Goal: Entertainment & Leisure: Consume media (video, audio)

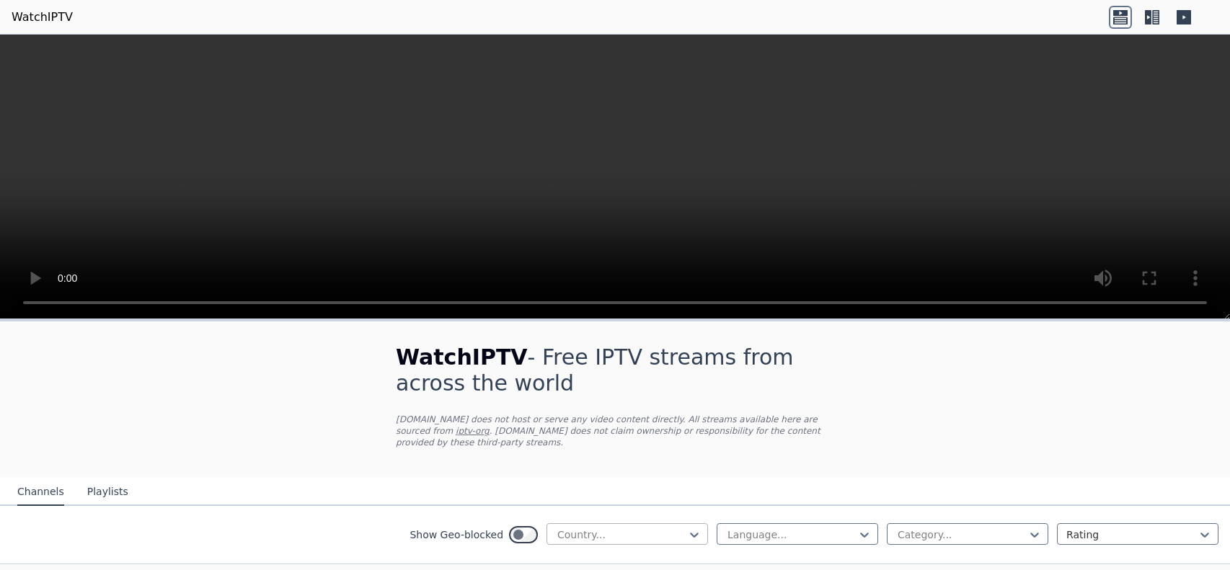
click at [578, 537] on div at bounding box center [621, 535] width 131 height 14
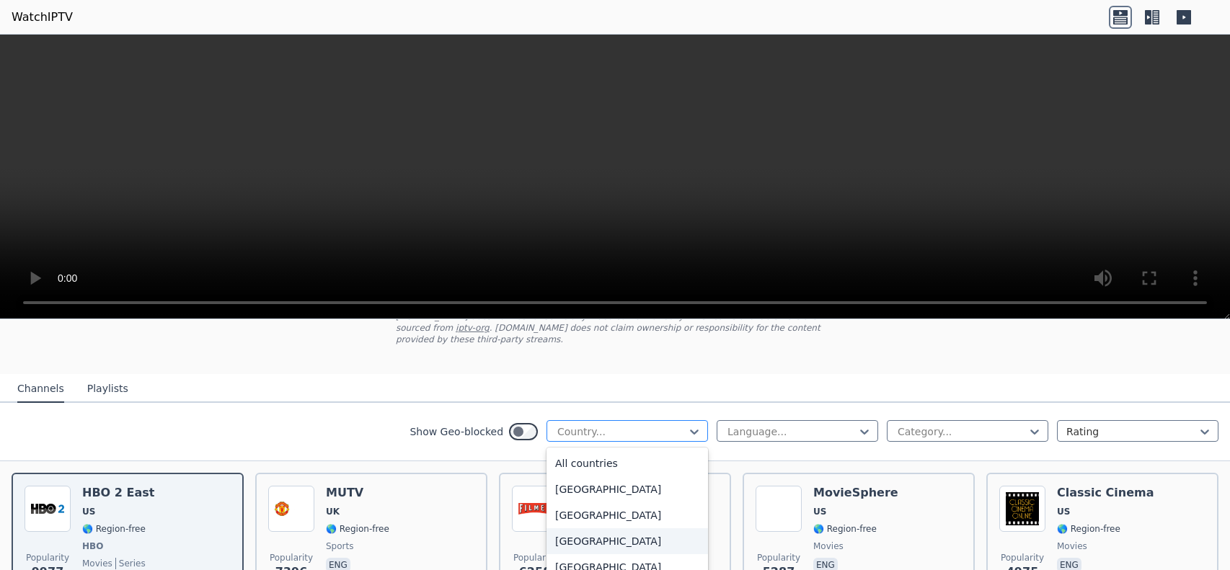
scroll to position [103, 0]
type input "**"
click at [626, 492] on div "Colombia" at bounding box center [626, 490] width 161 height 26
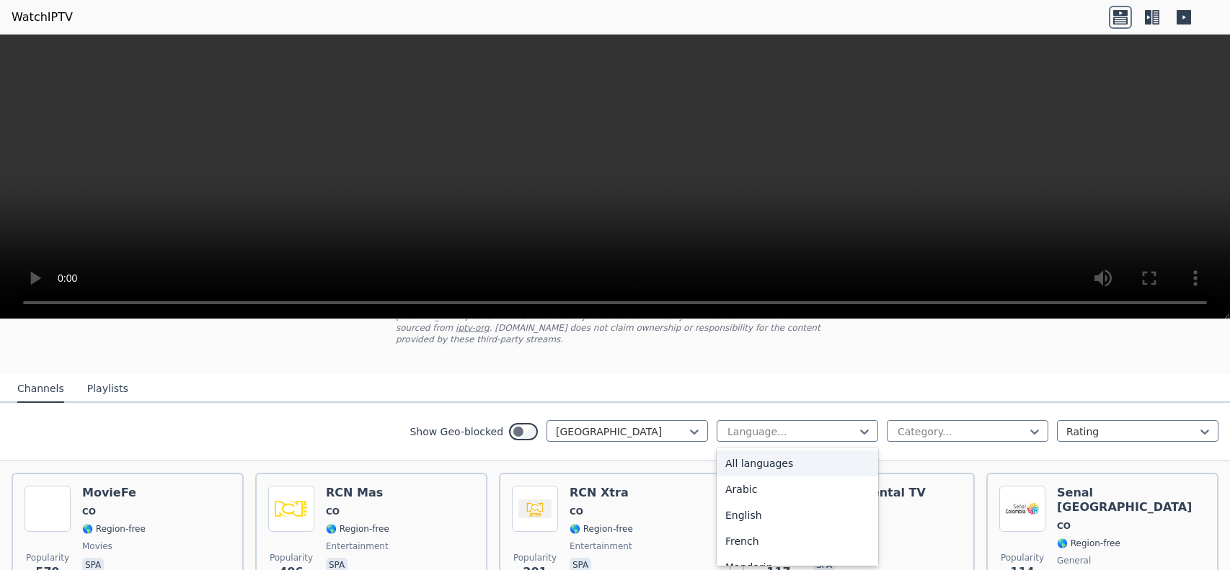
click at [833, 356] on div "WatchIPTV - Free IPTV streams from across the world WatchIPTV.xyz does not host…" at bounding box center [615, 296] width 484 height 156
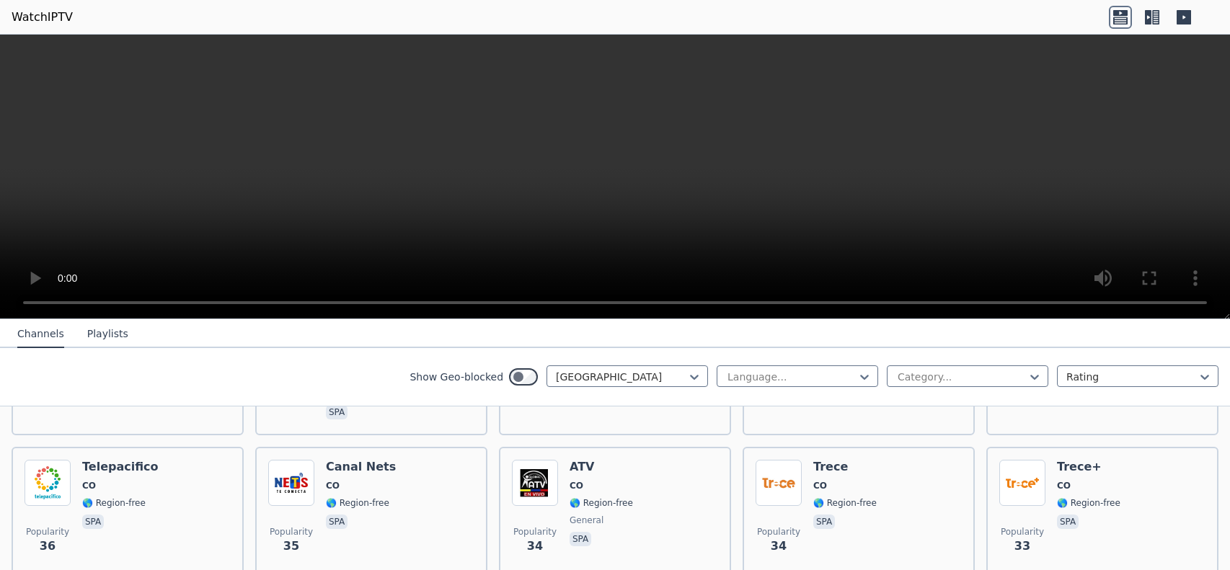
scroll to position [560, 0]
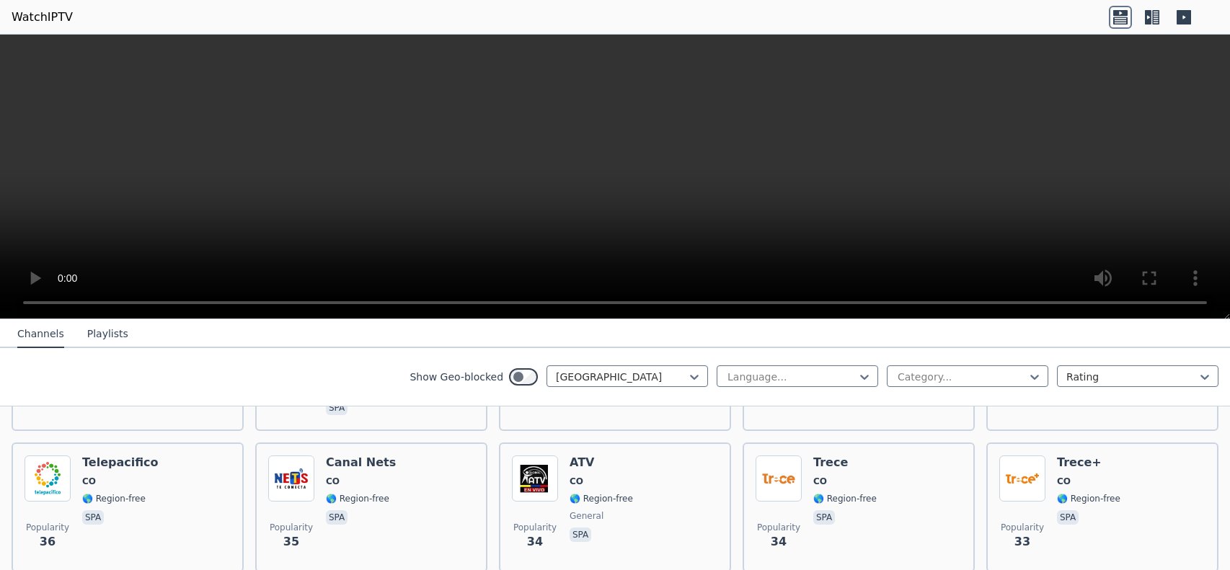
click at [1116, 395] on div "Show Geo-blocked Colombia Language... Category... Rating" at bounding box center [615, 377] width 1230 height 58
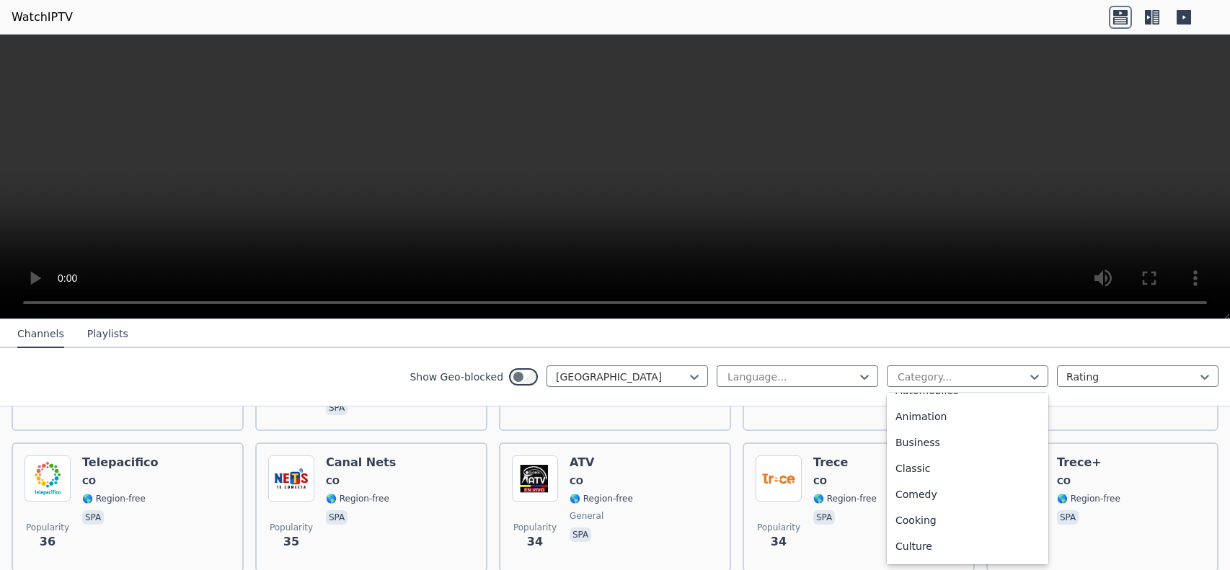
scroll to position [45, 0]
click at [1004, 344] on nav "Channels Playlists" at bounding box center [615, 333] width 1230 height 29
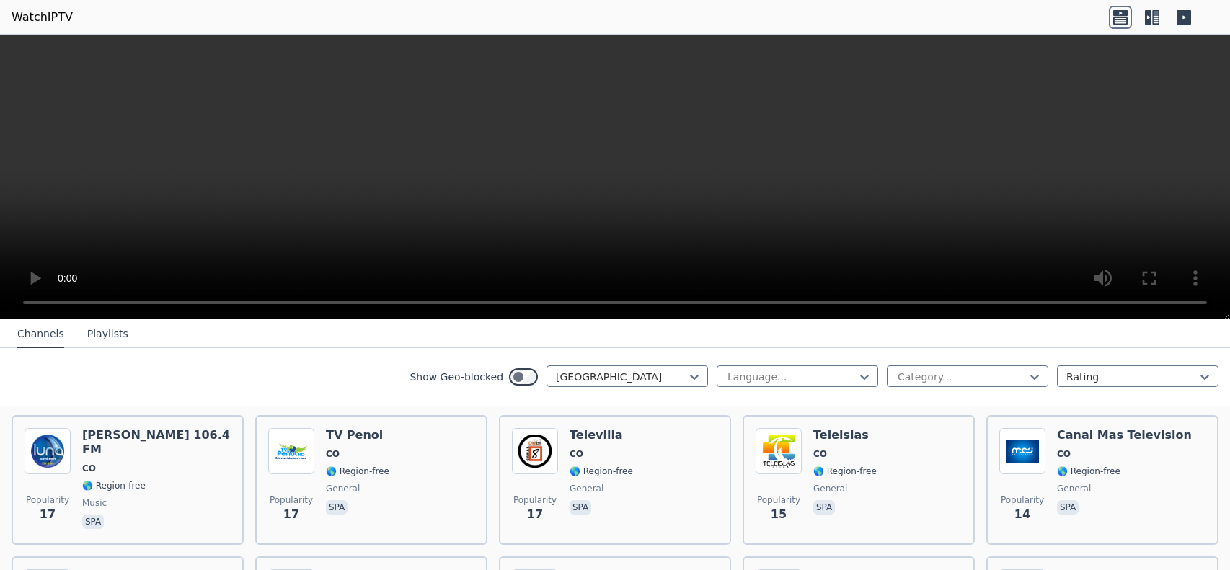
scroll to position [1179, 0]
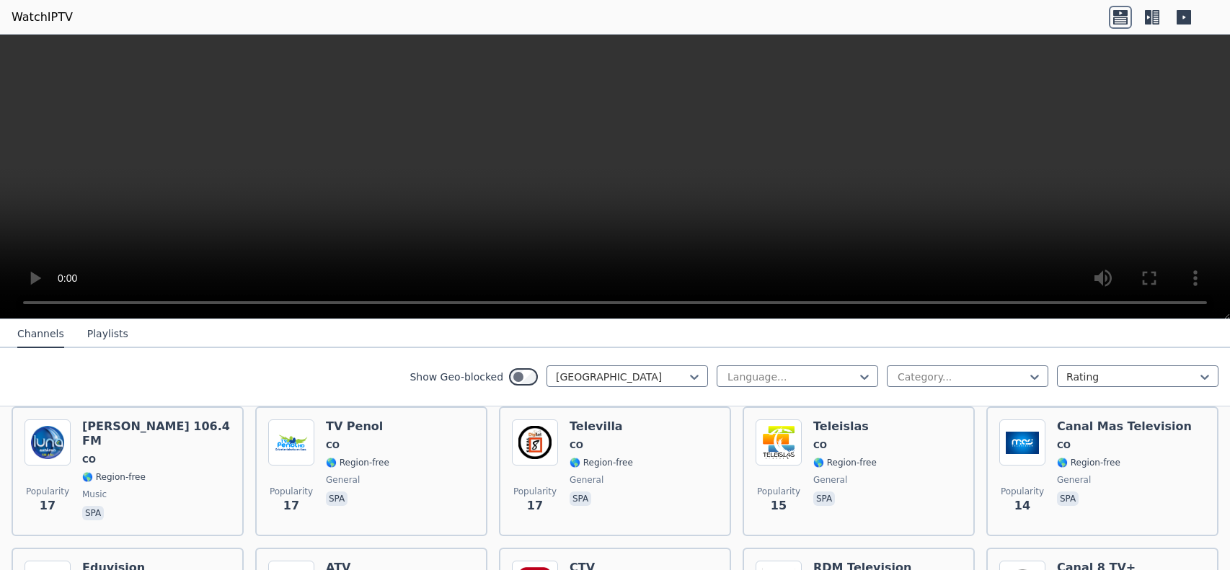
click at [1161, 11] on icon at bounding box center [1152, 17] width 23 height 23
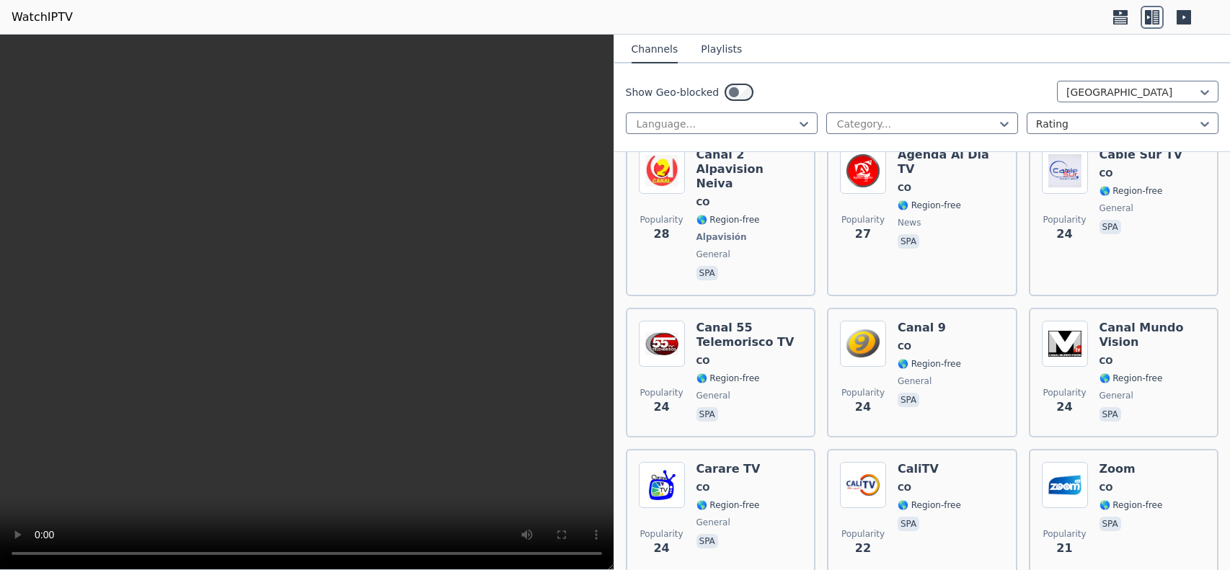
click at [1179, 14] on icon at bounding box center [1184, 17] width 14 height 14
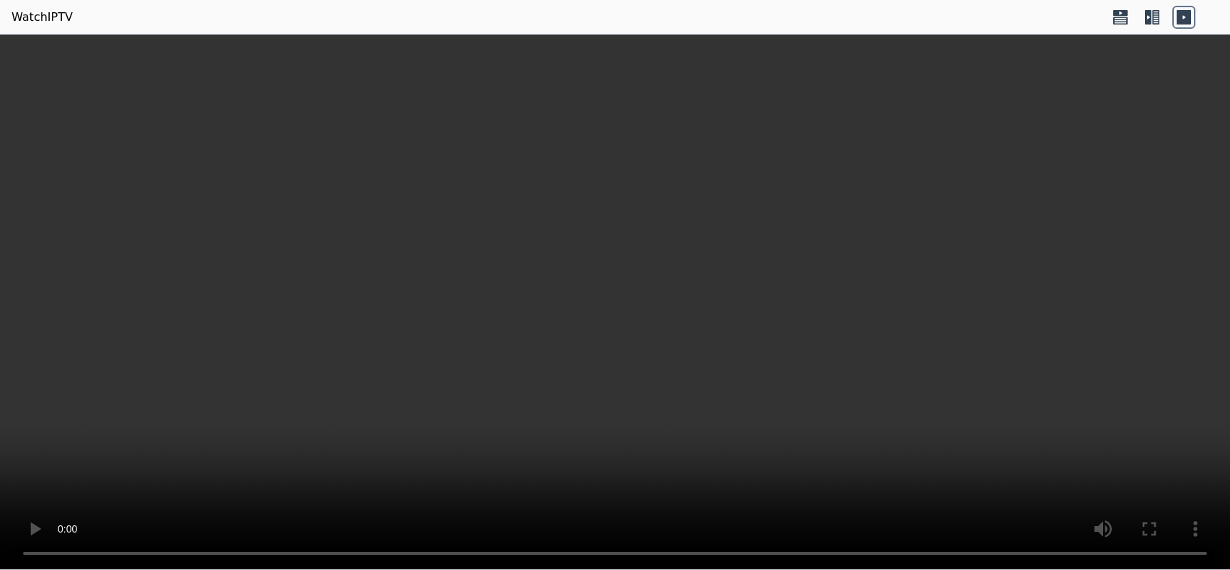
click at [1150, 22] on icon at bounding box center [1148, 17] width 6 height 14
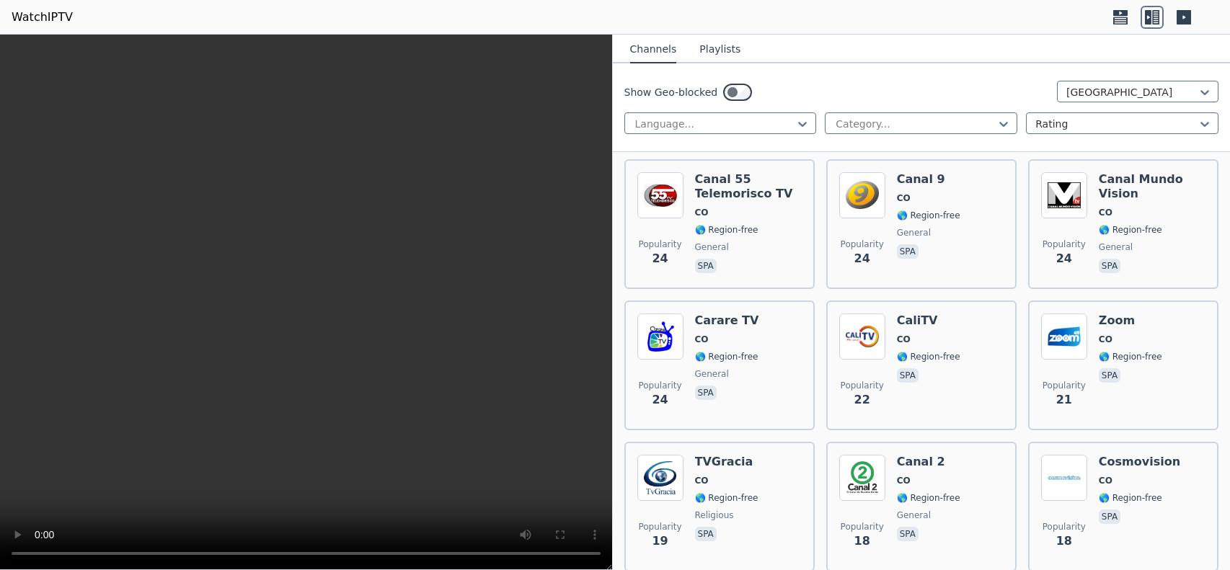
scroll to position [0, 0]
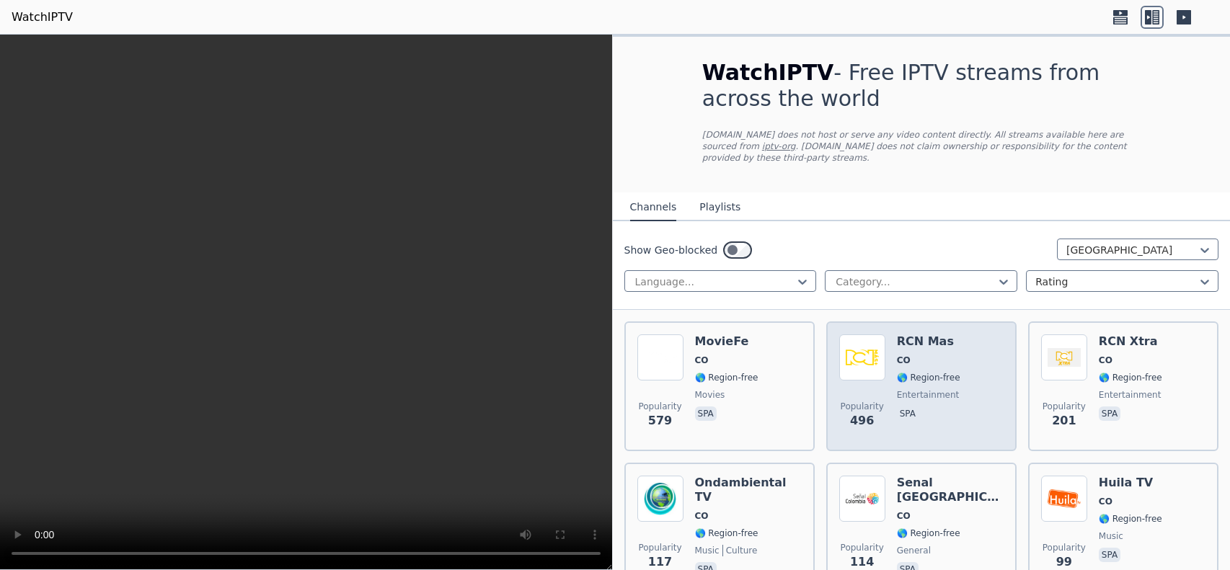
click at [872, 376] on img at bounding box center [862, 358] width 46 height 46
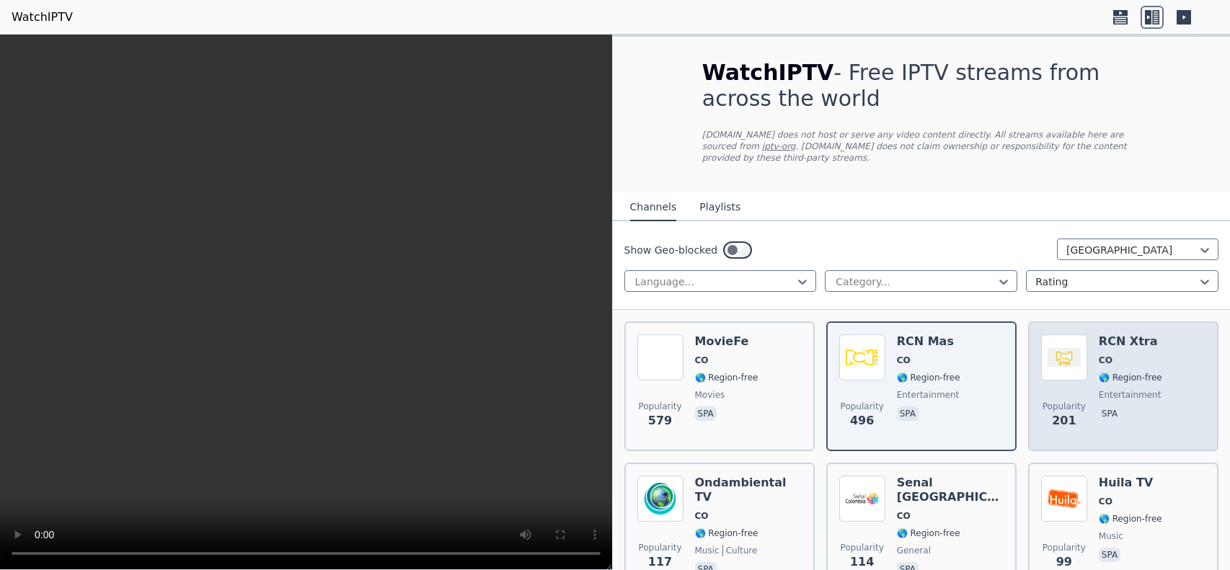
click at [1103, 415] on p "spa" at bounding box center [1110, 414] width 22 height 14
